Goal: Task Accomplishment & Management: Complete application form

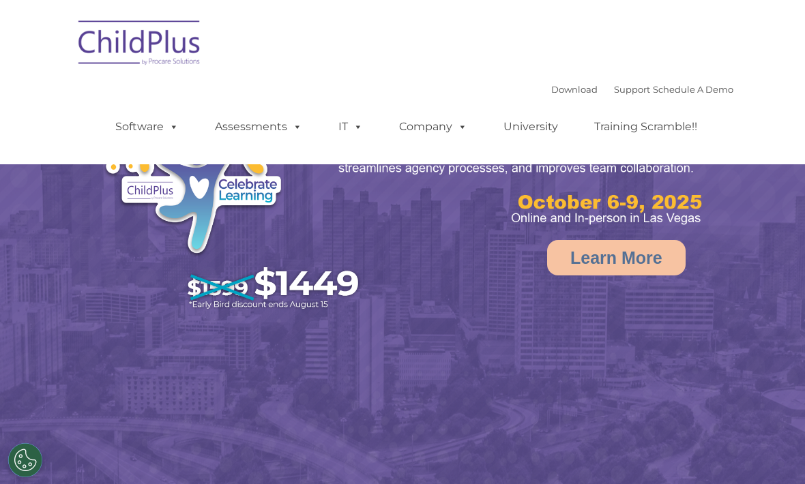
select select "MEDIUM"
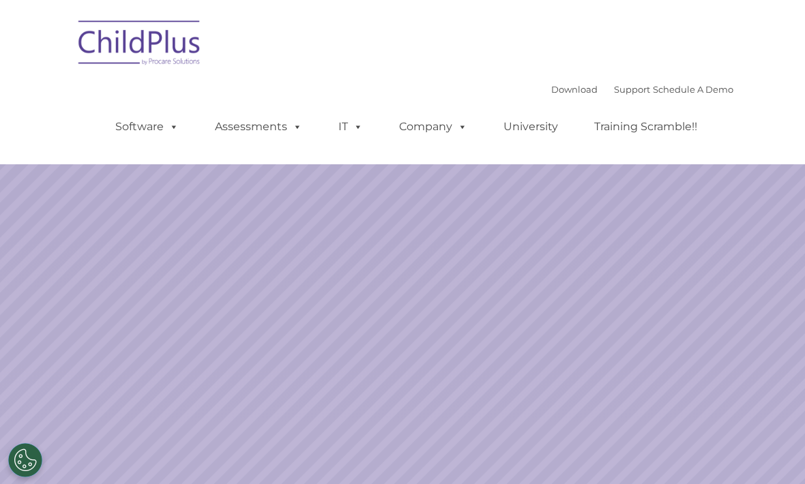
scroll to position [151, 0]
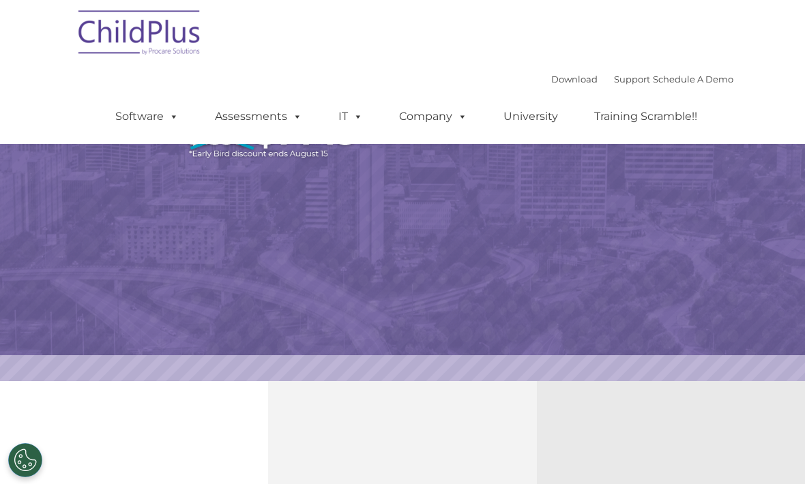
select select "MEDIUM"
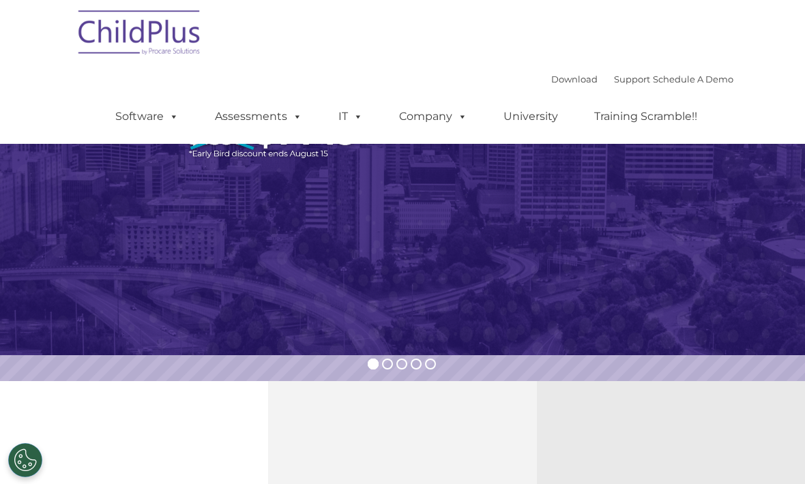
scroll to position [150, 0]
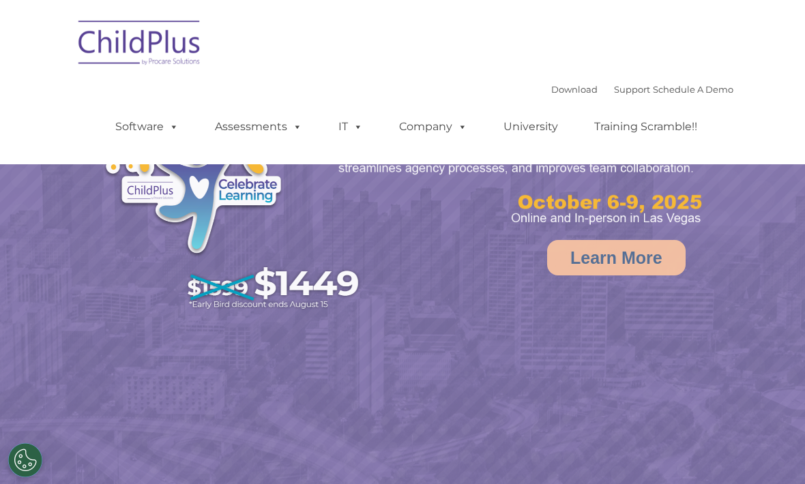
select select "MEDIUM"
